Goal: Task Accomplishment & Management: Use online tool/utility

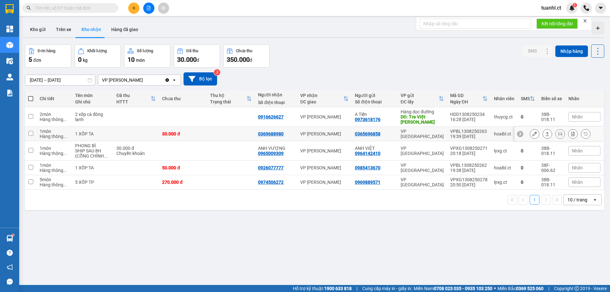
click at [188, 131] on div "30.000 đ" at bounding box center [183, 133] width 42 height 5
checkbox input "true"
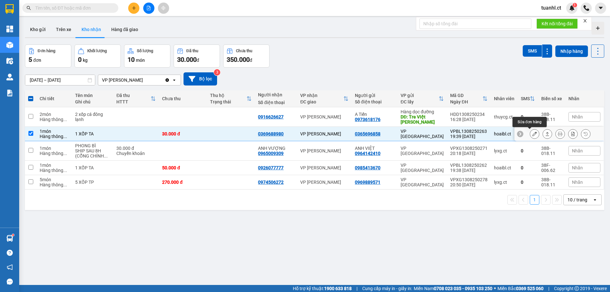
click at [532, 133] on icon at bounding box center [534, 133] width 4 height 4
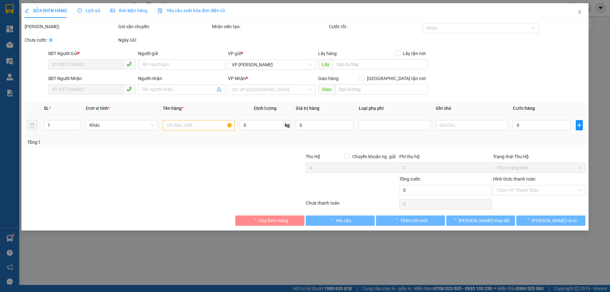
type input "0365696858"
type input "0369688980"
type input "30.000"
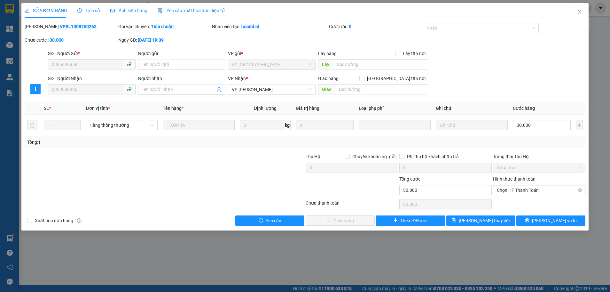
click at [531, 187] on span "Chọn HT Thanh Toán" at bounding box center [539, 190] width 85 height 10
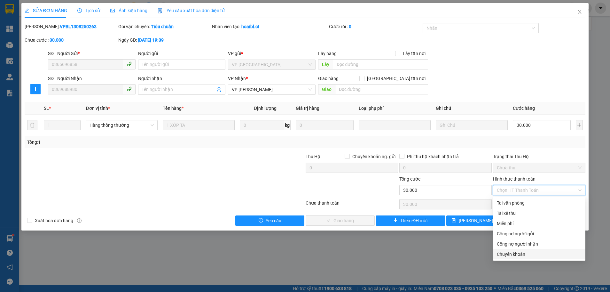
click at [507, 253] on div "Chuyển khoản" at bounding box center [539, 253] width 85 height 7
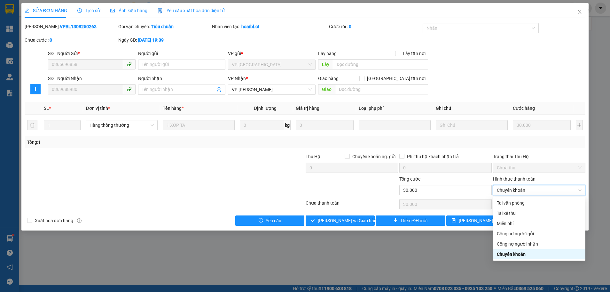
type input "0"
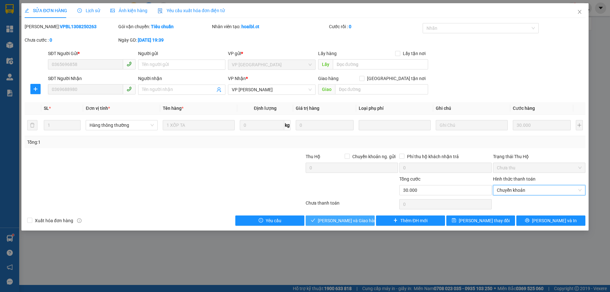
click at [335, 218] on span "[PERSON_NAME] và Giao hàng" at bounding box center [348, 220] width 61 height 7
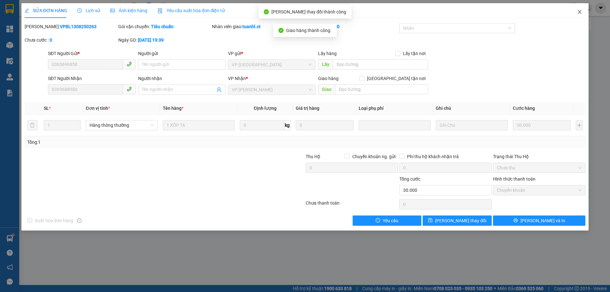
click at [581, 12] on icon "close" at bounding box center [579, 11] width 5 height 5
